Goal: Check status

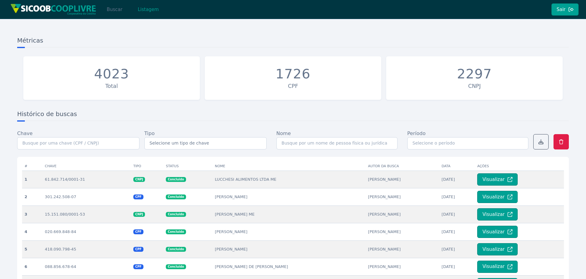
click at [113, 5] on button "Buscar" at bounding box center [115, 9] width 26 height 12
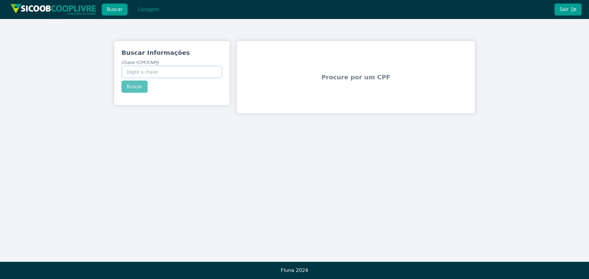
click at [133, 71] on input "Chave (CPF/CNPJ)" at bounding box center [171, 72] width 101 height 12
paste input "347.367.858-96"
type input "347.367.858-96"
click at [134, 88] on button "Buscar" at bounding box center [134, 87] width 26 height 12
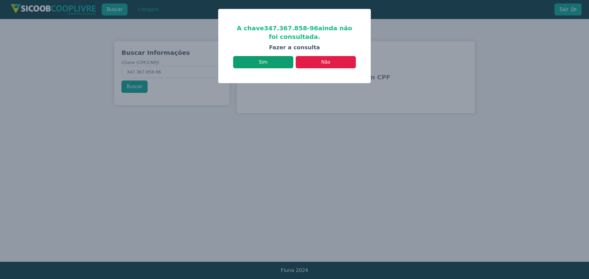
click at [270, 65] on button "Sim" at bounding box center [263, 62] width 60 height 12
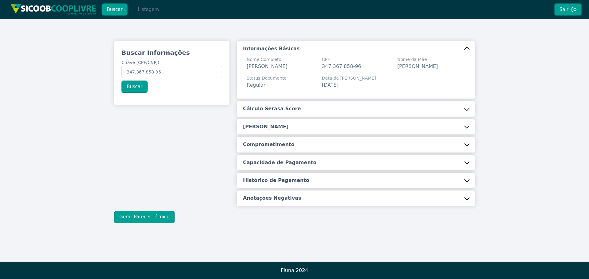
click at [148, 11] on button "Listagem" at bounding box center [149, 9] width 32 height 12
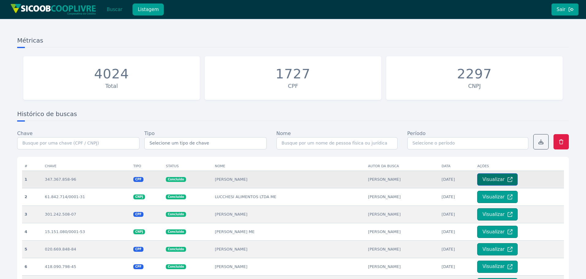
click at [502, 181] on button "Visualizar" at bounding box center [498, 180] width 40 height 12
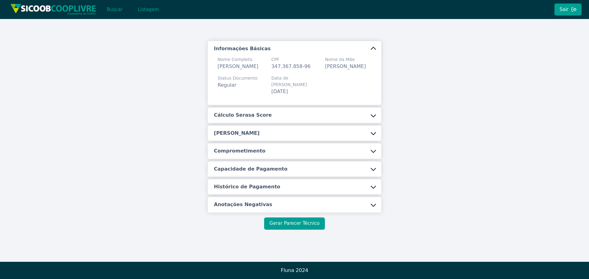
click at [301, 229] on button "Gerar Parecer Técnico" at bounding box center [294, 224] width 60 height 12
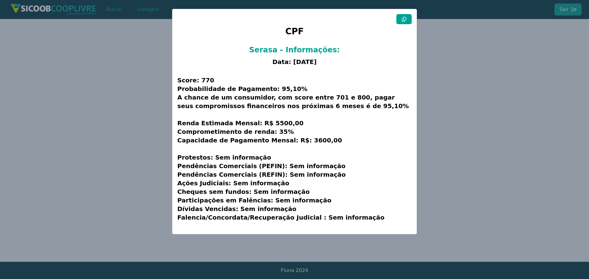
click at [404, 13] on div "CPF Serasa - Informações: Data: [DATE] Score: 770 Probabilidade de Pagamento: 9…" at bounding box center [294, 121] width 244 height 225
drag, startPoint x: 403, startPoint y: 19, endPoint x: 401, endPoint y: 26, distance: 8.0
click at [403, 19] on icon at bounding box center [404, 19] width 4 height 5
